Goal: Find specific page/section: Find specific page/section

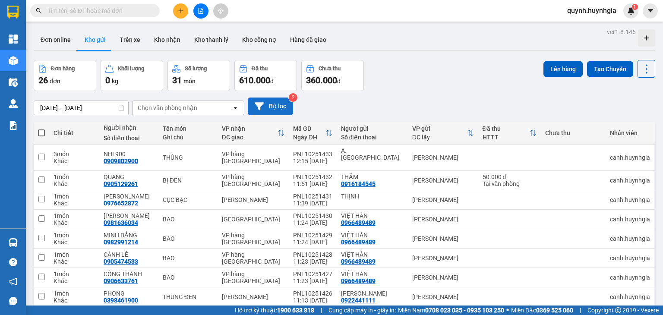
click at [270, 108] on button "Bộ lọc" at bounding box center [270, 107] width 45 height 18
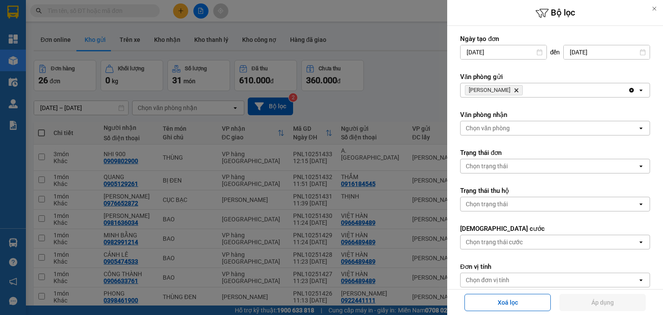
click at [514, 88] on icon "Delete" at bounding box center [516, 90] width 5 height 5
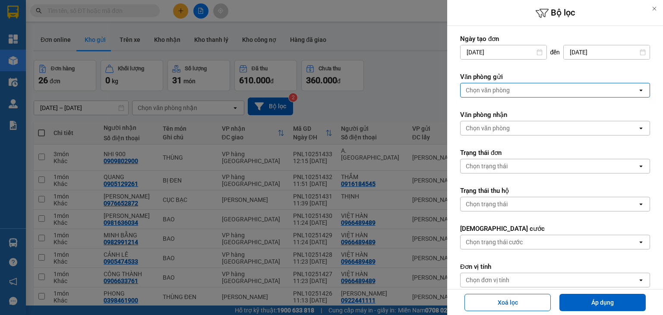
click at [511, 87] on div "Chọn văn phòng" at bounding box center [549, 90] width 177 height 14
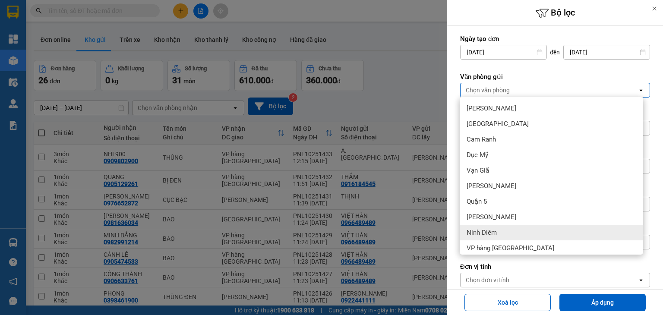
scroll to position [5, 0]
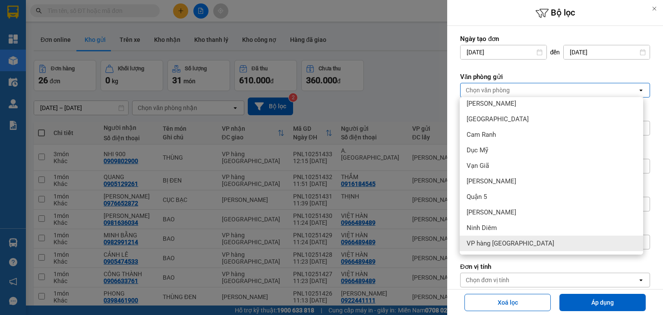
click at [505, 246] on span "VP hàng Nha Trang" at bounding box center [511, 243] width 88 height 9
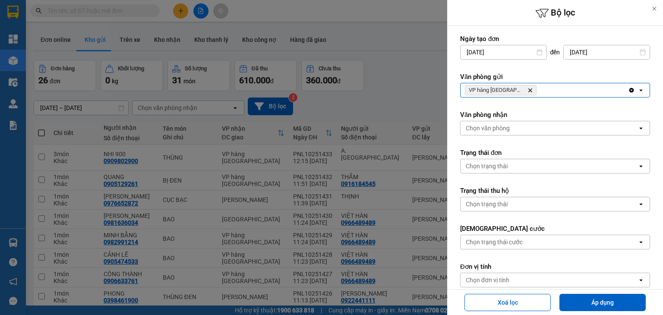
click at [528, 88] on icon "Delete" at bounding box center [530, 90] width 5 height 5
click at [525, 88] on div "Chọn văn phòng" at bounding box center [549, 90] width 177 height 14
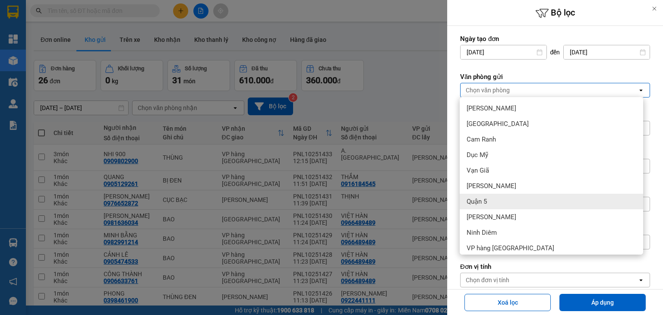
click at [492, 198] on div "Quận 5" at bounding box center [552, 202] width 184 height 16
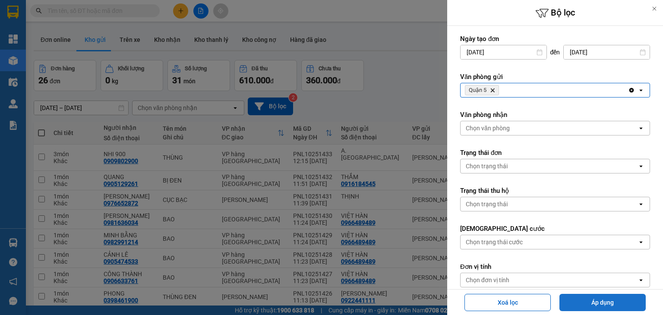
drag, startPoint x: 592, startPoint y: 303, endPoint x: 589, endPoint y: 298, distance: 5.3
click at [592, 303] on button "Áp dụng" at bounding box center [603, 302] width 86 height 17
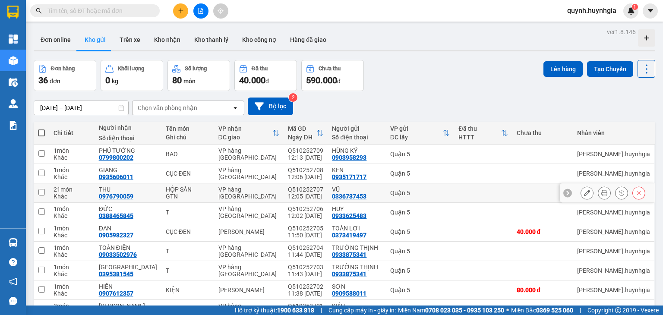
click at [181, 197] on div "GTN" at bounding box center [188, 196] width 44 height 7
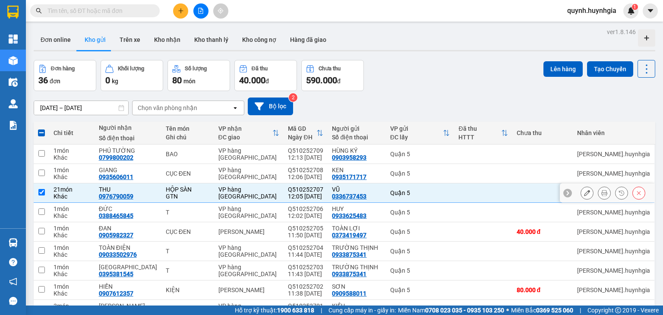
click at [71, 195] on div "Khác" at bounding box center [72, 196] width 37 height 7
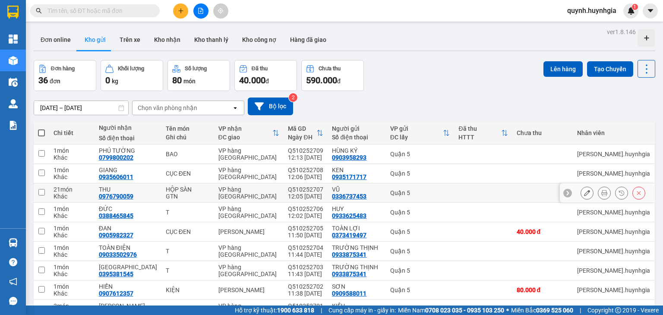
click at [176, 196] on div "GTN" at bounding box center [188, 196] width 44 height 7
checkbox input "true"
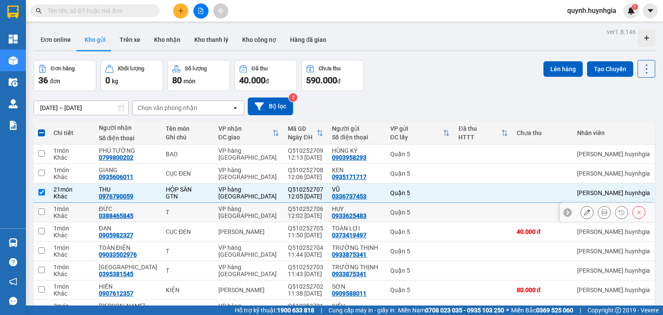
click at [190, 213] on div "T" at bounding box center [188, 212] width 44 height 7
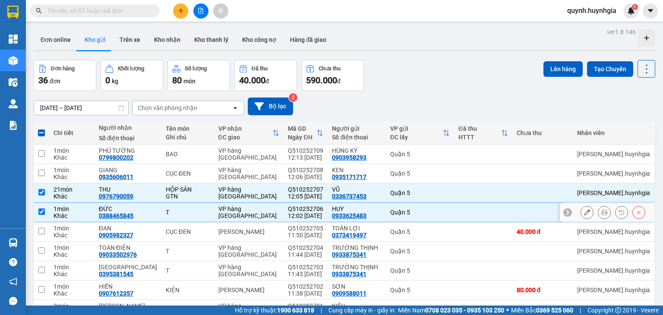
click at [190, 213] on div "T" at bounding box center [188, 212] width 44 height 7
checkbox input "false"
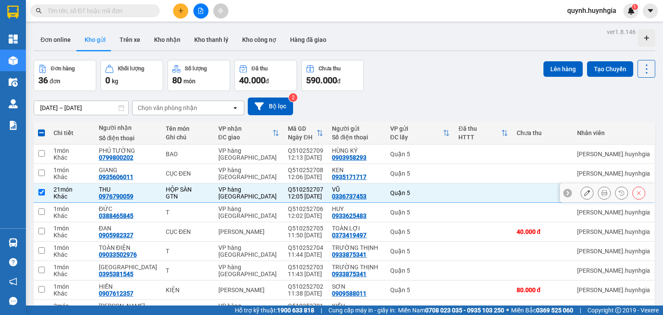
click at [193, 195] on div "GTN" at bounding box center [188, 196] width 44 height 7
checkbox input "false"
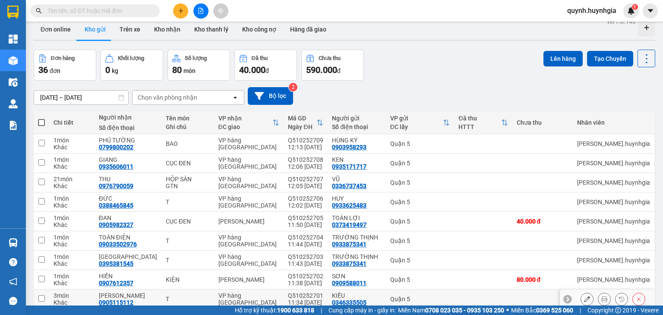
scroll to position [0, 0]
